Goal: Check status

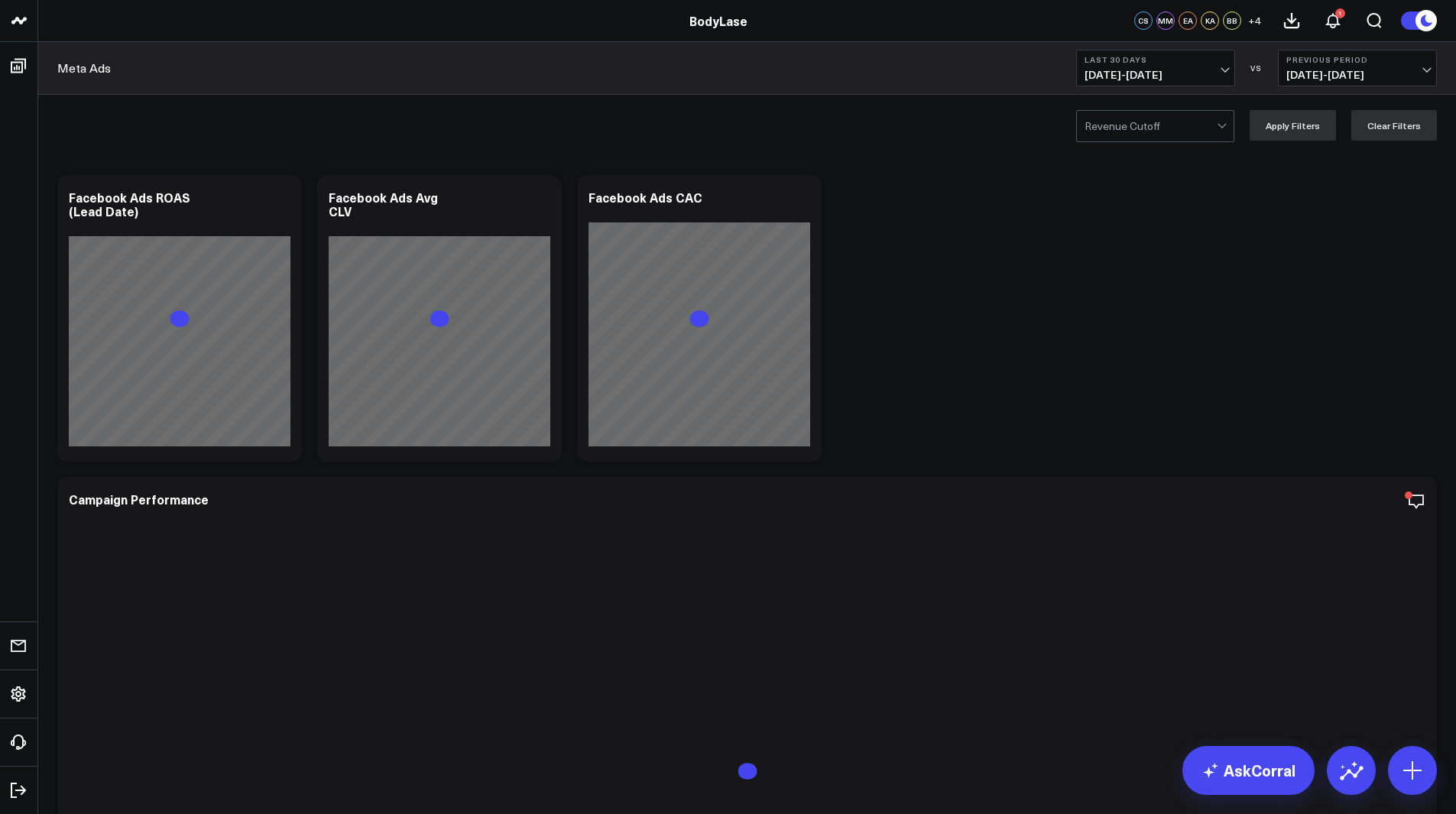
click at [1177, 69] on span "[DATE] - [DATE]" at bounding box center [1156, 74] width 143 height 12
click at [1180, 494] on link "Custom Dates" at bounding box center [1156, 489] width 158 height 29
select select "9"
select select "2025"
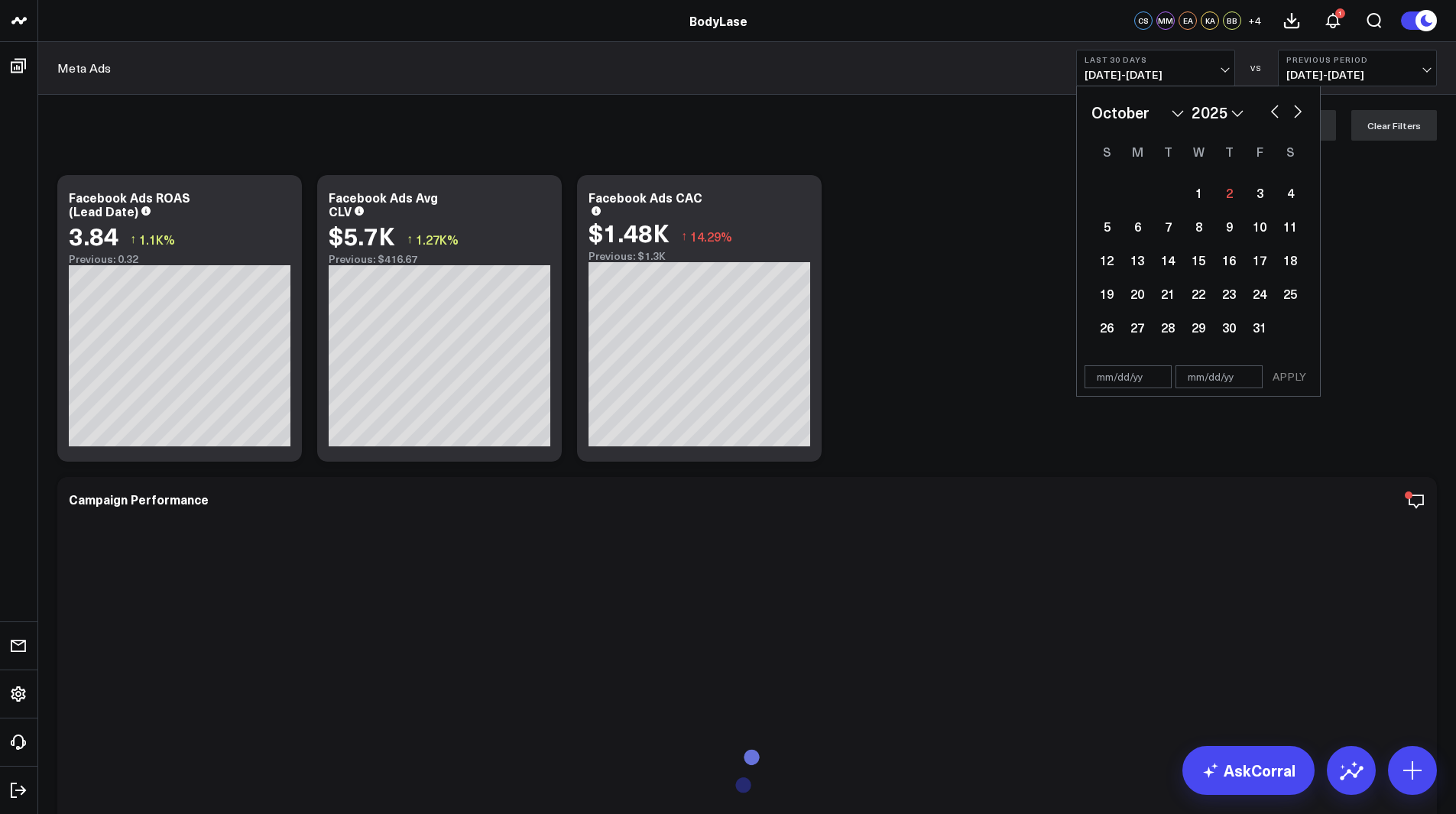
click at [1277, 106] on button "button" at bounding box center [1275, 109] width 15 height 19
select select "8"
select select "2025"
click at [1139, 192] on div "1" at bounding box center [1138, 192] width 31 height 31
type input "[DATE]"
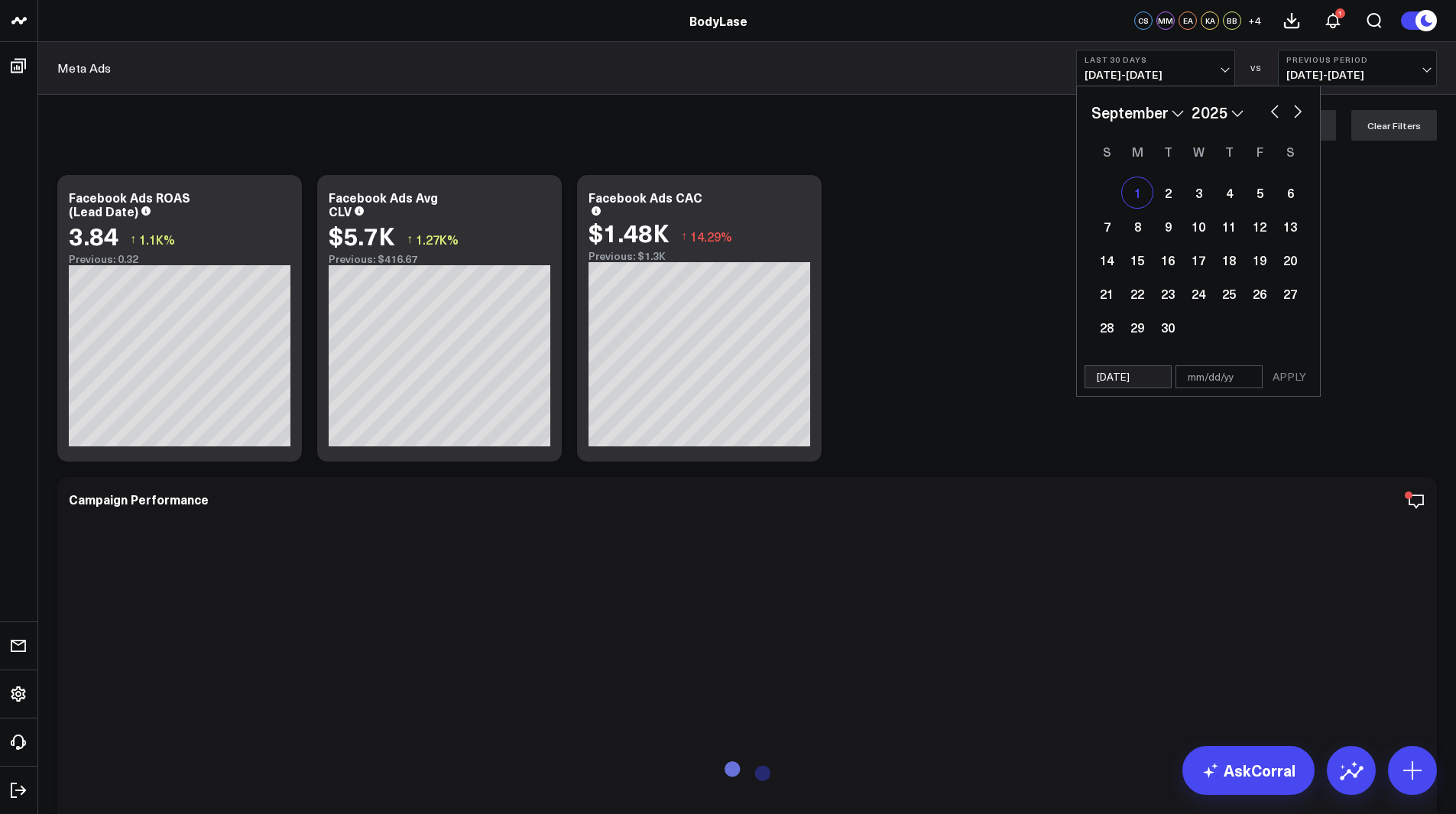
select select "8"
select select "2025"
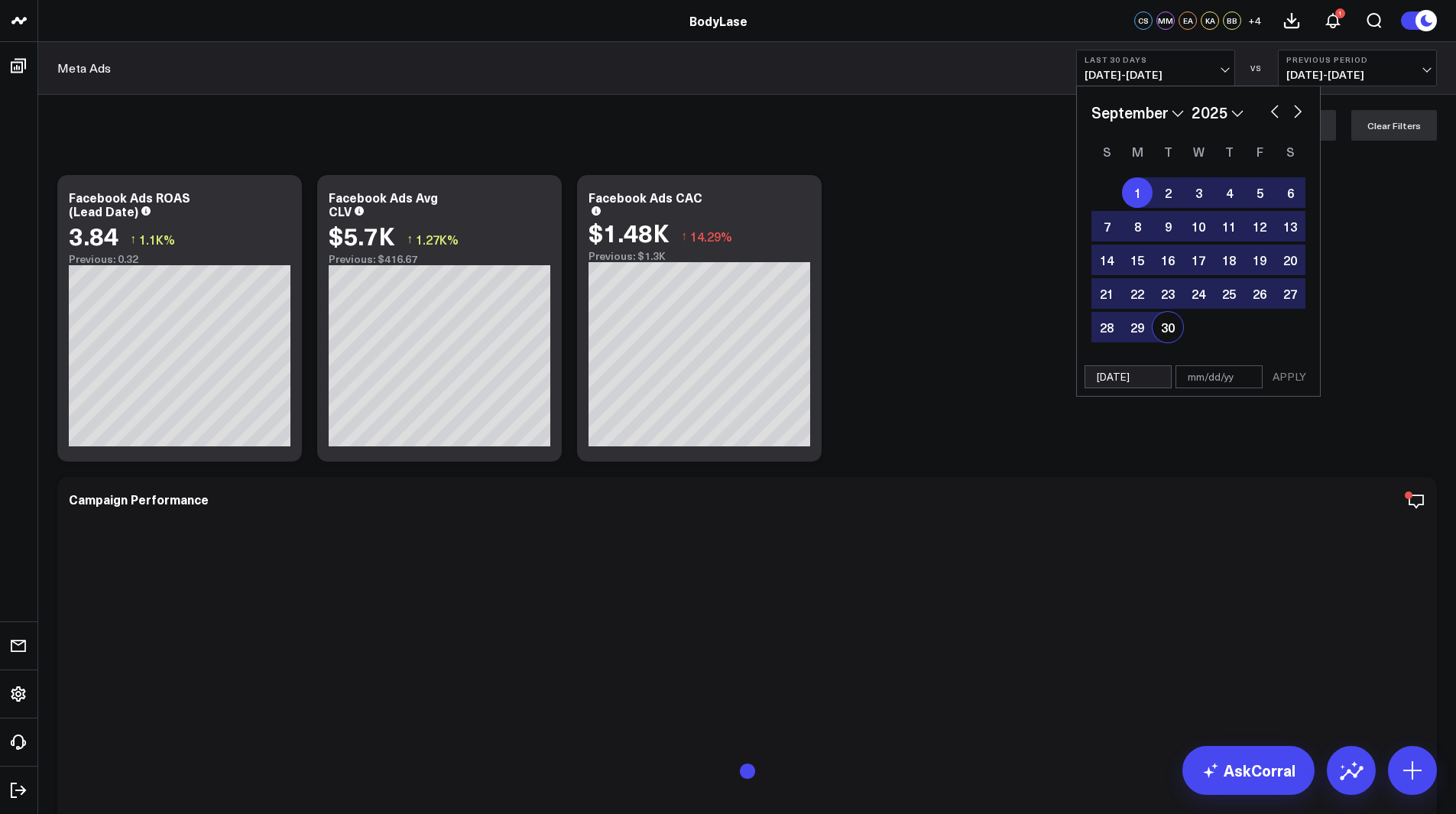
click at [1168, 334] on div "30" at bounding box center [1169, 327] width 31 height 31
type input "[DATE]"
select select "8"
select select "2025"
click at [1280, 374] on button "APPLY" at bounding box center [1289, 377] width 46 height 23
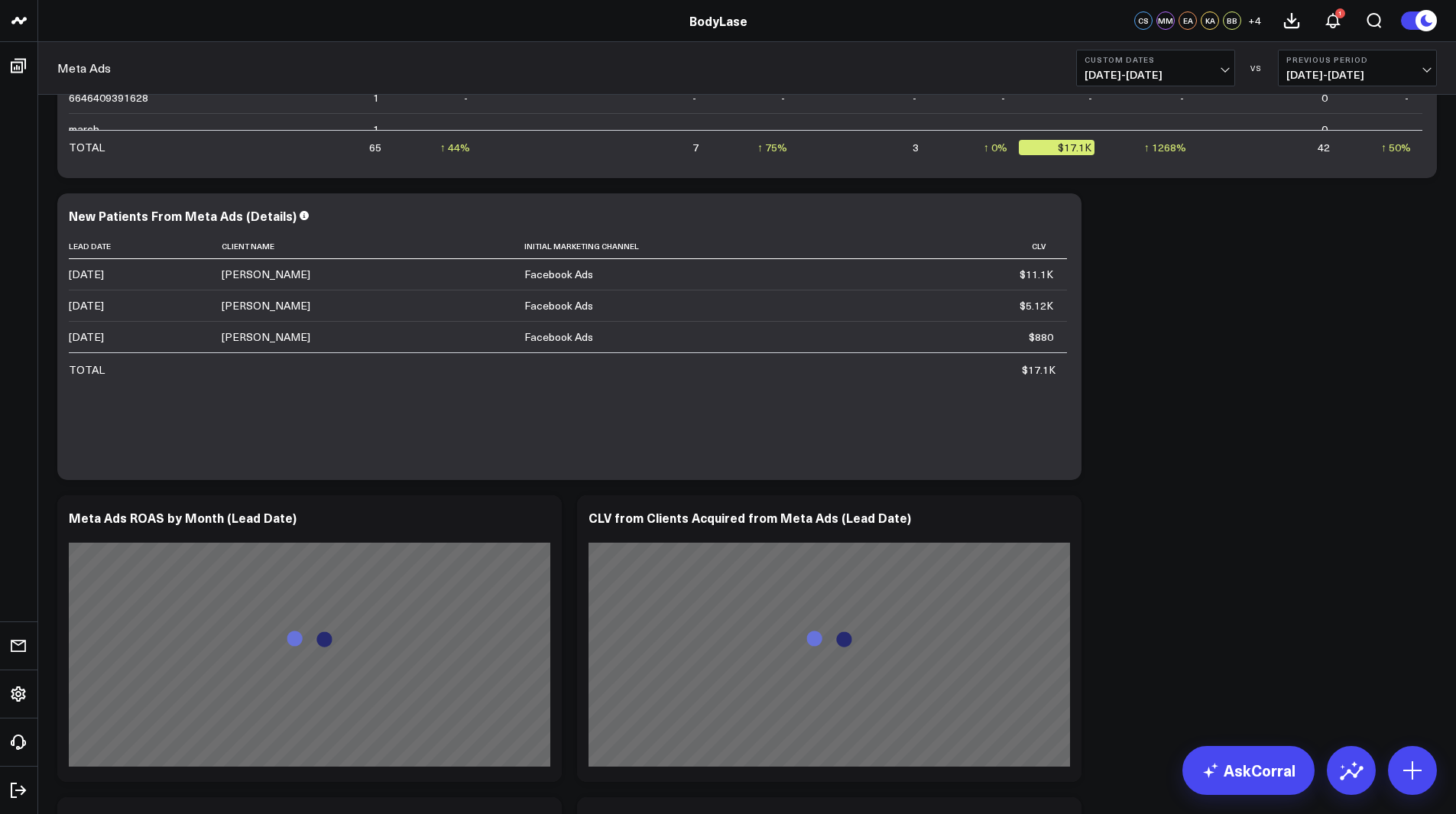
scroll to position [1300, 0]
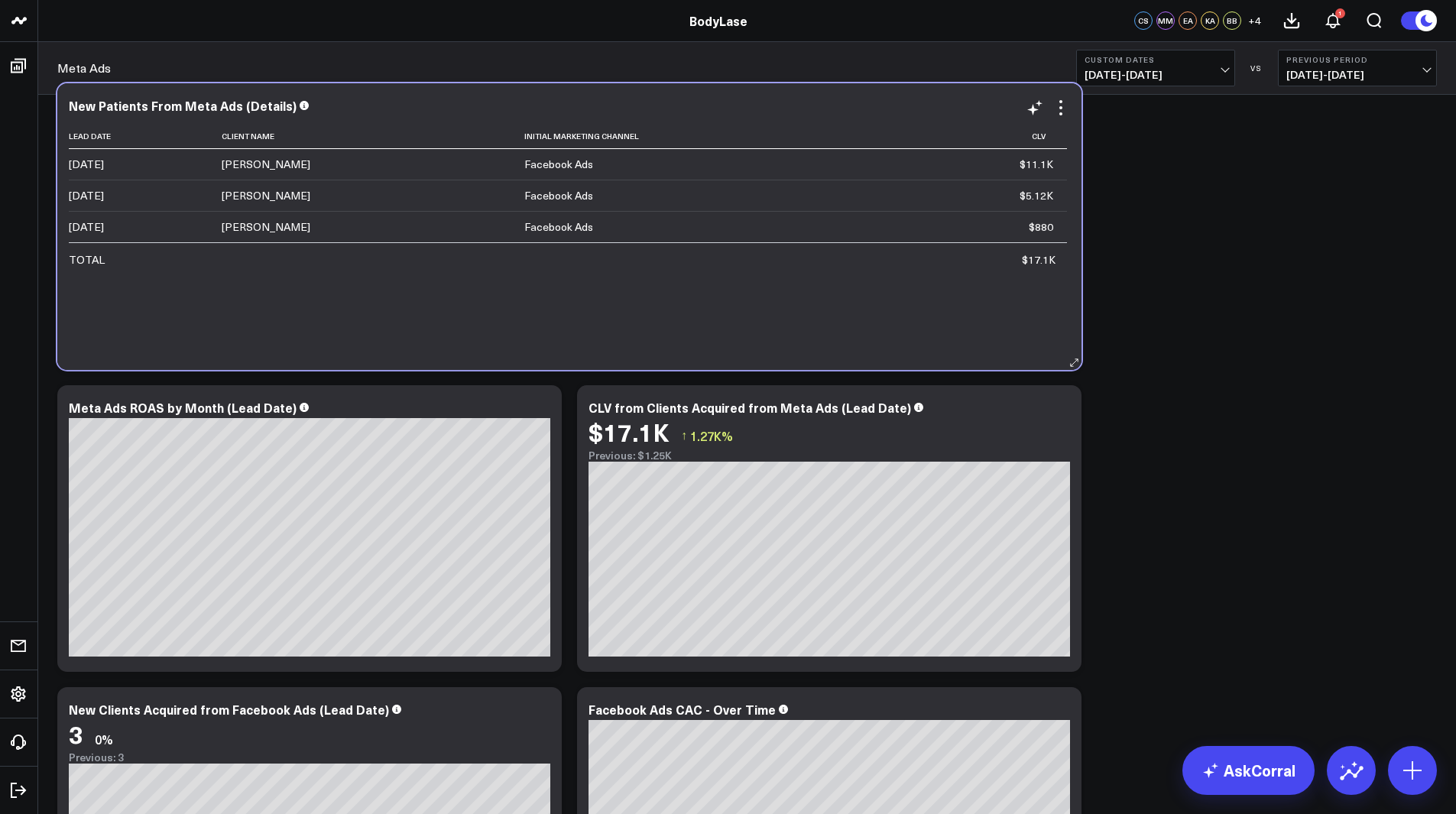
click at [1043, 163] on div "$11.1K" at bounding box center [1036, 164] width 34 height 15
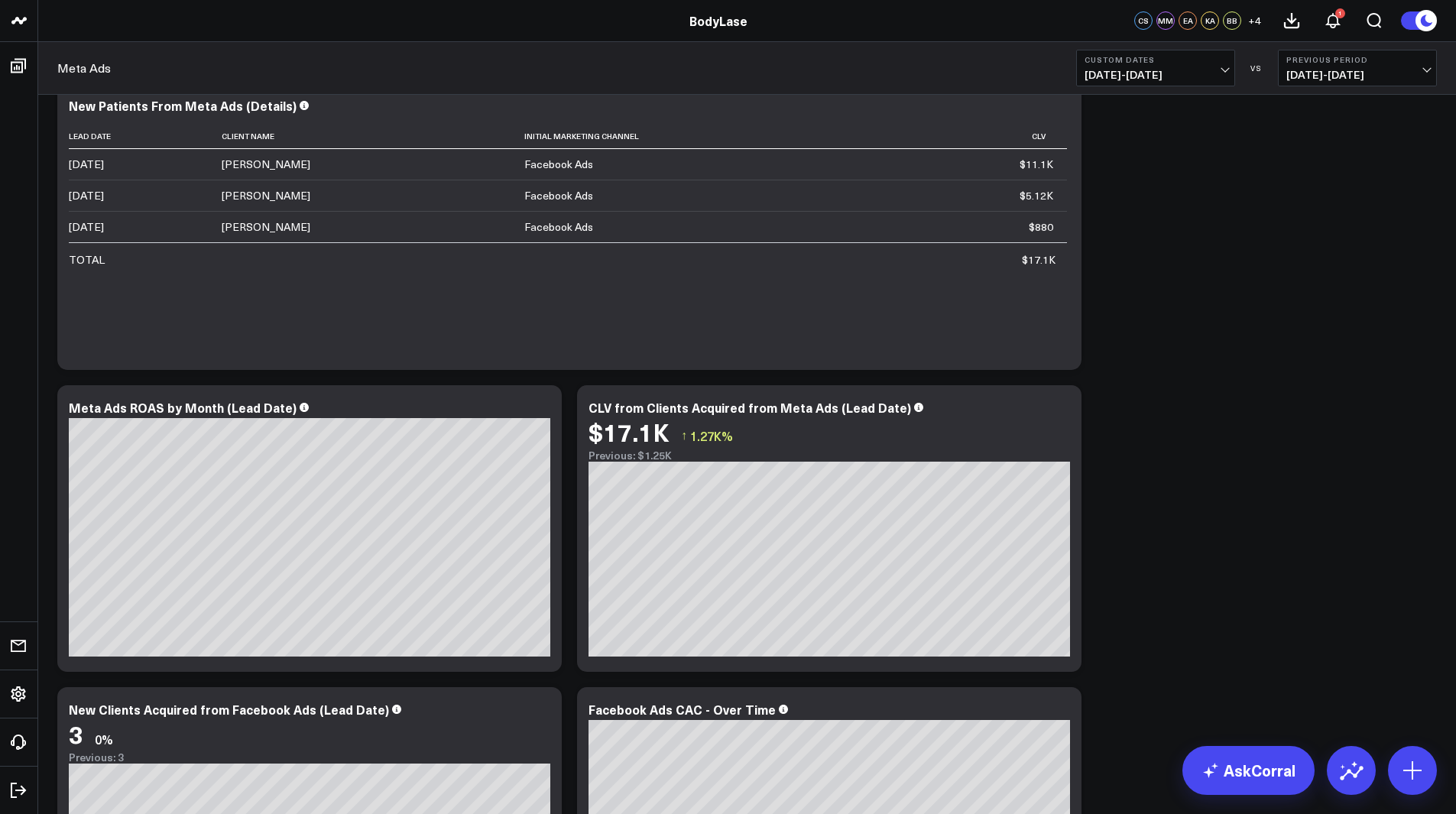
click at [1137, 295] on div "Modify via AI Copy link to widget Ask support Remove Create linked copy Executi…" at bounding box center [747, 700] width 1396 height 3666
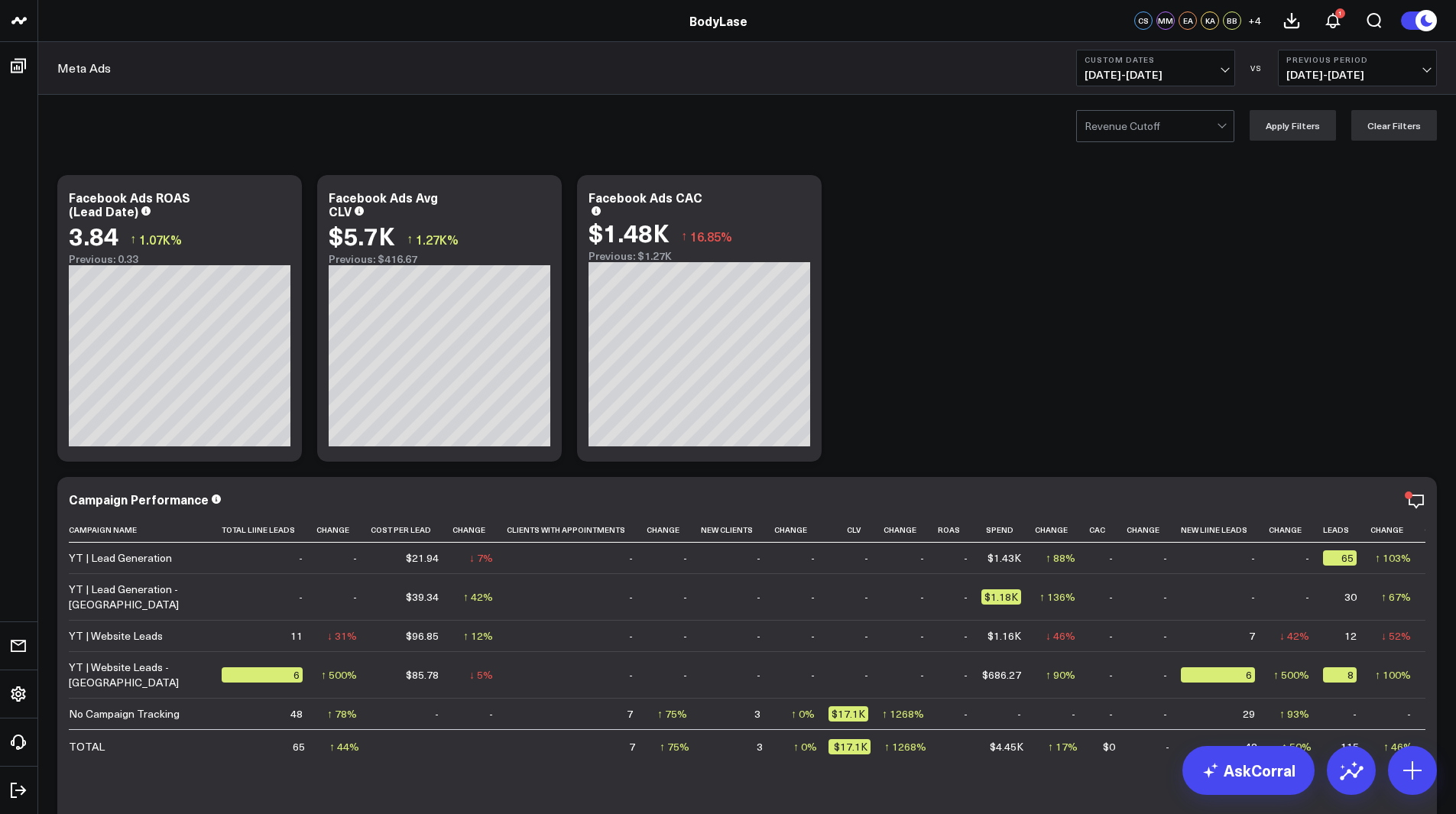
scroll to position [1, 0]
